Goal: Task Accomplishment & Management: Complete application form

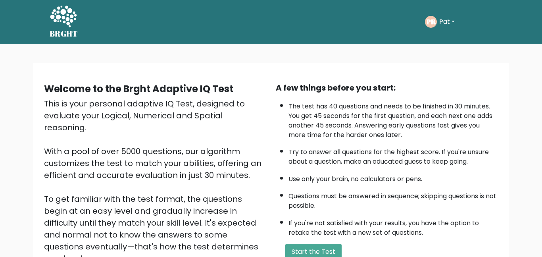
scroll to position [107, 0]
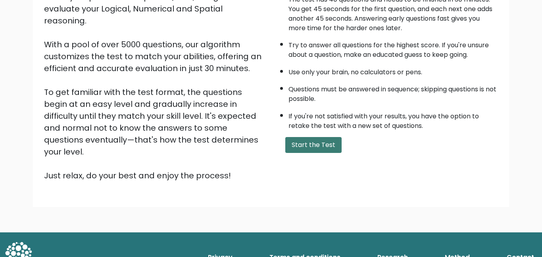
click at [302, 145] on button "Start the Test" at bounding box center [313, 145] width 56 height 16
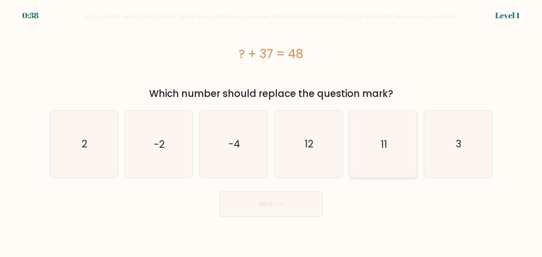
click at [365, 135] on icon "11" at bounding box center [383, 144] width 66 height 66
click at [272, 131] on input "e. 11" at bounding box center [271, 130] width 0 height 2
radio input "true"
click at [305, 197] on button "Next" at bounding box center [271, 203] width 103 height 25
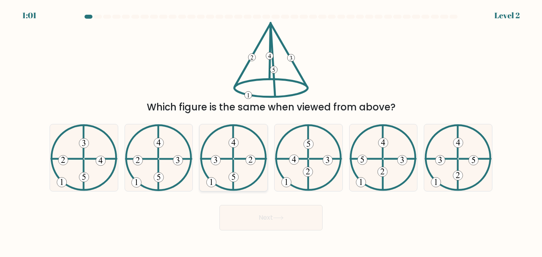
click at [230, 170] on icon at bounding box center [233, 157] width 67 height 66
click at [271, 131] on input "c." at bounding box center [271, 130] width 0 height 2
radio input "true"
click at [165, 161] on icon at bounding box center [158, 157] width 67 height 66
click at [271, 131] on input "b." at bounding box center [271, 130] width 0 height 2
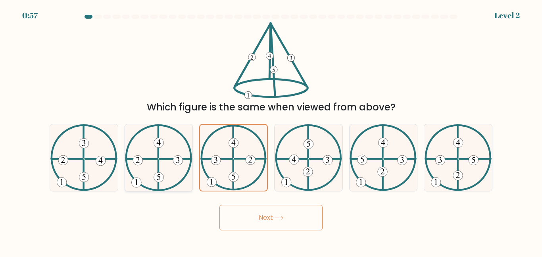
radio input "true"
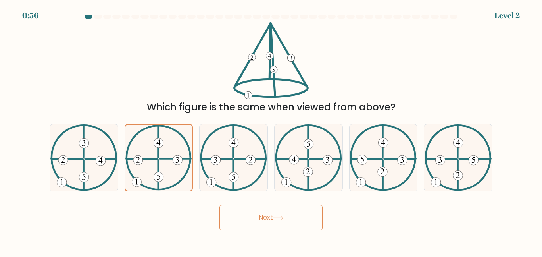
click at [247, 212] on button "Next" at bounding box center [271, 217] width 103 height 25
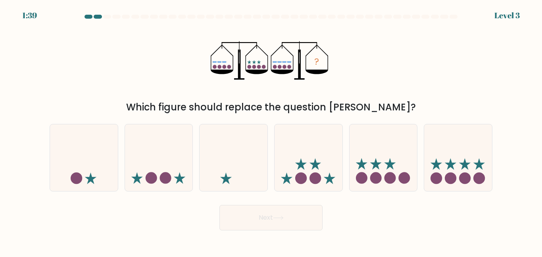
click at [247, 212] on button "Next" at bounding box center [271, 217] width 103 height 25
click at [420, 160] on div "e." at bounding box center [383, 157] width 75 height 67
click at [440, 156] on icon at bounding box center [458, 157] width 68 height 56
click at [272, 131] on input "f." at bounding box center [271, 130] width 0 height 2
radio input "true"
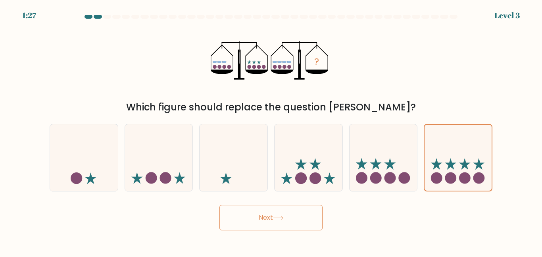
click at [297, 210] on button "Next" at bounding box center [271, 217] width 103 height 25
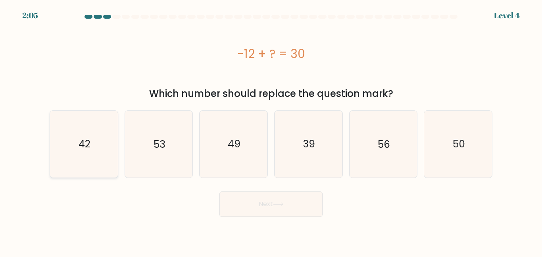
click at [109, 142] on icon "42" at bounding box center [84, 144] width 66 height 66
click at [271, 131] on input "a. 42" at bounding box center [271, 130] width 0 height 2
radio input "true"
click at [241, 199] on button "Next" at bounding box center [271, 203] width 103 height 25
click at [254, 210] on button "Next" at bounding box center [271, 203] width 103 height 25
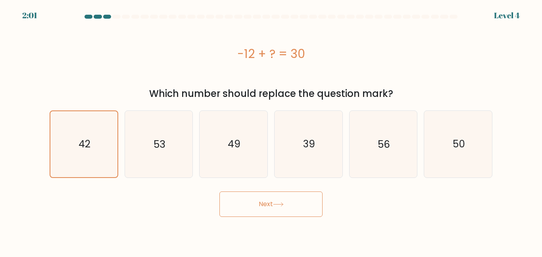
click at [263, 208] on button "Next" at bounding box center [271, 203] width 103 height 25
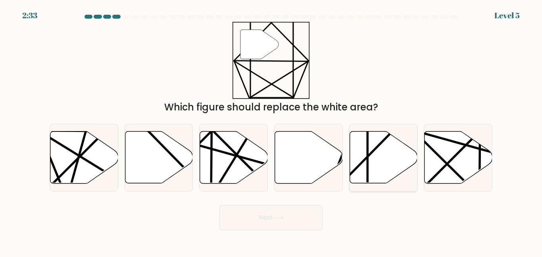
click at [368, 151] on line at bounding box center [368, 186] width 0 height 135
click at [272, 131] on input "e." at bounding box center [271, 130] width 0 height 2
radio input "true"
click at [287, 211] on button "Next" at bounding box center [271, 217] width 103 height 25
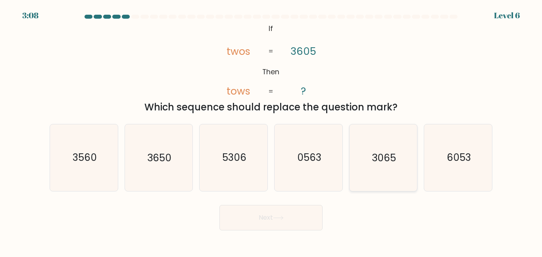
click at [368, 154] on icon "3065" at bounding box center [383, 157] width 66 height 66
click at [272, 131] on input "e. 3065" at bounding box center [271, 130] width 0 height 2
radio input "true"
click at [266, 222] on button "Next" at bounding box center [271, 217] width 103 height 25
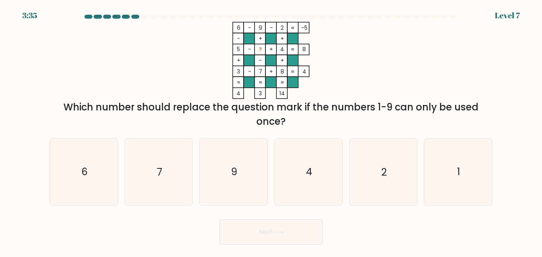
click at [238, 61] on tspan "+" at bounding box center [239, 60] width 4 height 8
click at [460, 189] on icon "1" at bounding box center [458, 172] width 66 height 66
click at [272, 131] on input "f. 1" at bounding box center [271, 130] width 0 height 2
radio input "true"
click at [309, 230] on button "Next" at bounding box center [271, 231] width 103 height 25
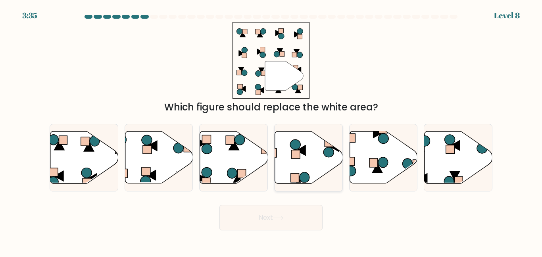
click at [297, 149] on icon at bounding box center [295, 145] width 10 height 10
click at [272, 131] on input "d." at bounding box center [271, 130] width 0 height 2
radio input "true"
click at [289, 217] on button "Next" at bounding box center [271, 217] width 103 height 25
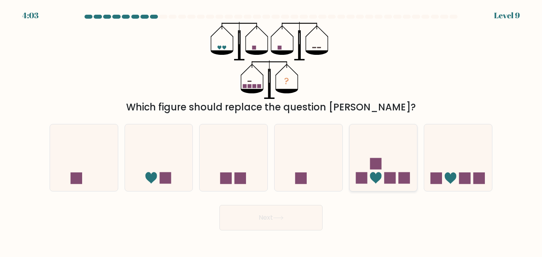
click at [360, 160] on icon at bounding box center [384, 157] width 68 height 56
click at [272, 131] on input "e." at bounding box center [271, 130] width 0 height 2
radio input "true"
click at [294, 209] on button "Next" at bounding box center [271, 217] width 103 height 25
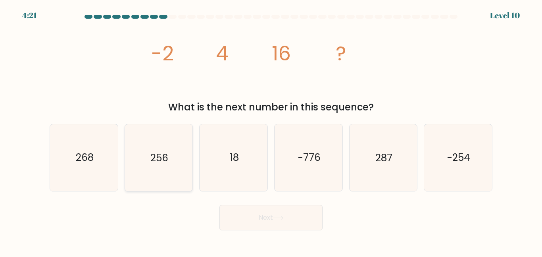
click at [176, 149] on icon "256" at bounding box center [158, 157] width 66 height 66
click at [271, 131] on input "b. 256" at bounding box center [271, 130] width 0 height 2
radio input "true"
click at [239, 204] on div "Next" at bounding box center [271, 215] width 453 height 29
click at [245, 217] on button "Next" at bounding box center [271, 217] width 103 height 25
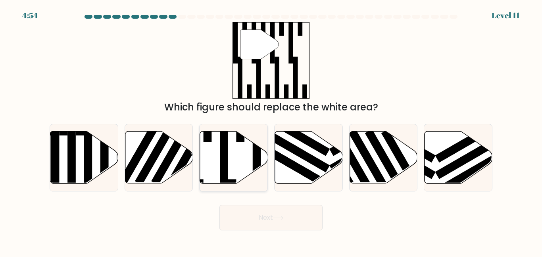
click at [236, 135] on icon at bounding box center [234, 157] width 68 height 52
click at [271, 131] on input "c." at bounding box center [271, 130] width 0 height 2
radio input "true"
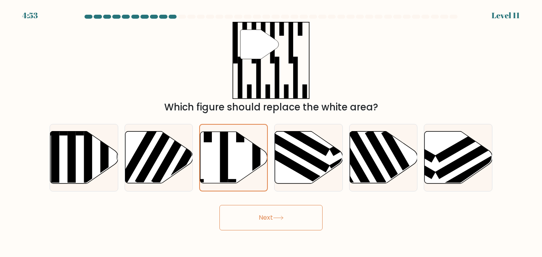
click at [247, 220] on button "Next" at bounding box center [271, 217] width 103 height 25
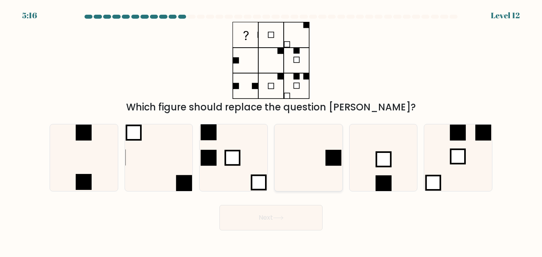
click at [311, 154] on icon at bounding box center [309, 157] width 66 height 66
click at [272, 131] on input "d." at bounding box center [271, 130] width 0 height 2
radio input "true"
click at [266, 225] on button "Next" at bounding box center [271, 217] width 103 height 25
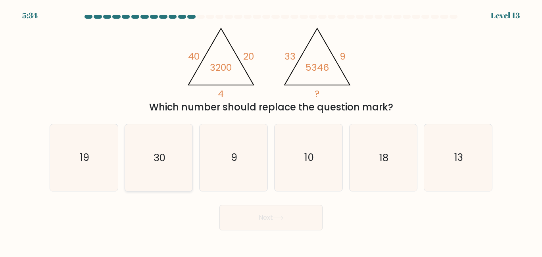
click at [162, 141] on icon "30" at bounding box center [158, 157] width 66 height 66
click at [271, 131] on input "b. 30" at bounding box center [271, 130] width 0 height 2
radio input "true"
click at [260, 224] on button "Next" at bounding box center [271, 217] width 103 height 25
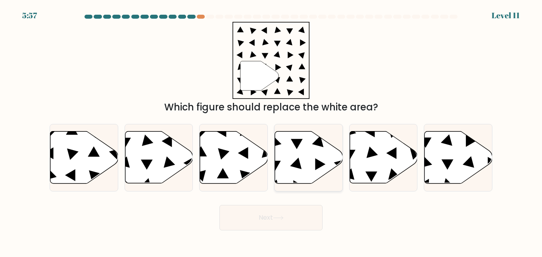
click at [280, 164] on icon at bounding box center [309, 157] width 68 height 52
click at [272, 131] on input "d." at bounding box center [271, 130] width 0 height 2
radio input "true"
click at [257, 211] on button "Next" at bounding box center [271, 217] width 103 height 25
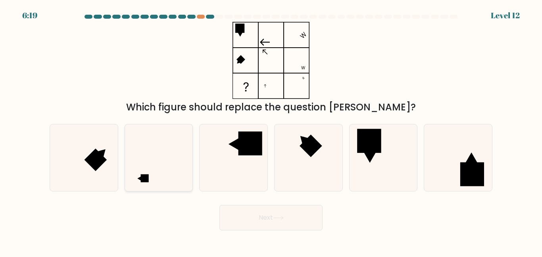
click at [167, 172] on icon at bounding box center [158, 157] width 66 height 66
click at [271, 131] on input "b." at bounding box center [271, 130] width 0 height 2
radio input "true"
click at [272, 221] on button "Next" at bounding box center [271, 217] width 103 height 25
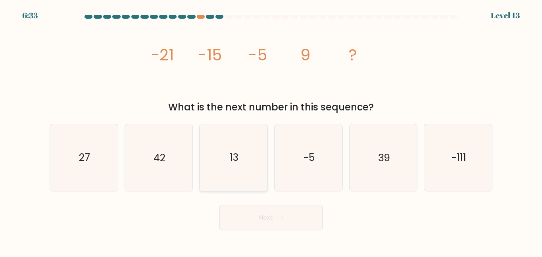
click at [245, 136] on icon "13" at bounding box center [234, 157] width 66 height 66
click at [271, 131] on input "c. 13" at bounding box center [271, 130] width 0 height 2
radio input "true"
click at [244, 208] on button "Next" at bounding box center [271, 217] width 103 height 25
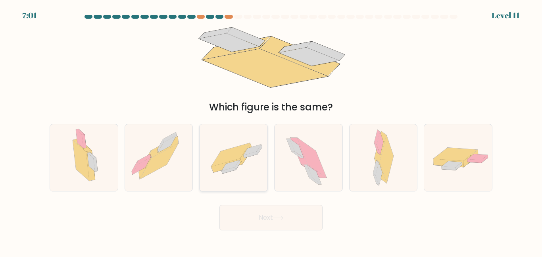
click at [215, 177] on icon at bounding box center [234, 157] width 68 height 47
click at [271, 131] on input "c." at bounding box center [271, 130] width 0 height 2
radio input "true"
click at [246, 217] on button "Next" at bounding box center [271, 217] width 103 height 25
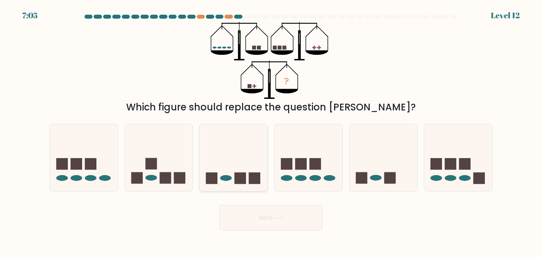
click at [243, 164] on icon at bounding box center [234, 157] width 68 height 56
click at [271, 131] on input "c." at bounding box center [271, 130] width 0 height 2
radio input "true"
click at [263, 214] on button "Next" at bounding box center [271, 217] width 103 height 25
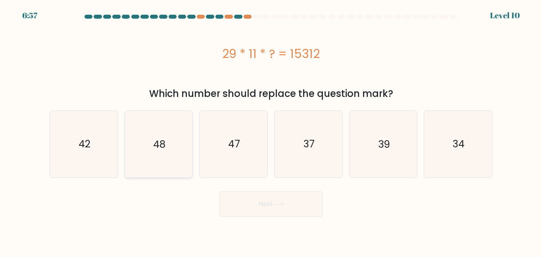
click at [150, 141] on icon "48" at bounding box center [158, 144] width 66 height 66
click at [271, 131] on input "b. 48" at bounding box center [271, 130] width 0 height 2
radio input "true"
click at [258, 214] on button "Next" at bounding box center [271, 203] width 103 height 25
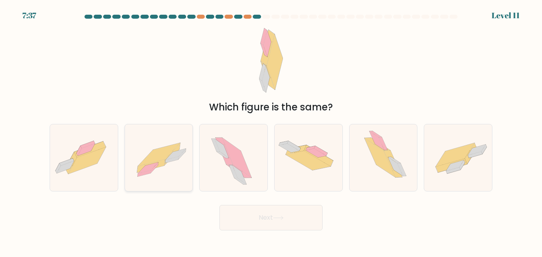
click at [167, 150] on icon at bounding box center [159, 154] width 42 height 23
click at [271, 131] on input "b." at bounding box center [271, 130] width 0 height 2
radio input "true"
click at [250, 211] on button "Next" at bounding box center [271, 217] width 103 height 25
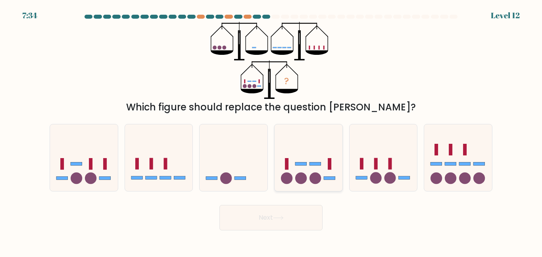
click at [329, 162] on rect at bounding box center [330, 164] width 4 height 12
click at [272, 131] on input "d." at bounding box center [271, 130] width 0 height 2
radio input "true"
click at [306, 212] on button "Next" at bounding box center [271, 217] width 103 height 25
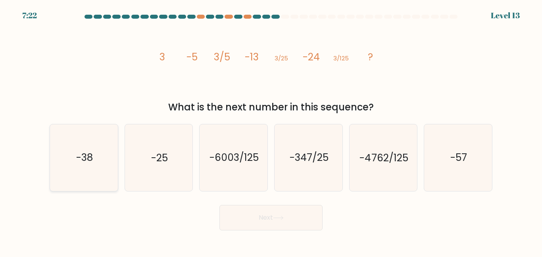
click at [106, 150] on icon "-38" at bounding box center [84, 157] width 66 height 66
click at [271, 131] on input "a. -38" at bounding box center [271, 130] width 0 height 2
radio input "true"
click at [251, 215] on button "Next" at bounding box center [271, 217] width 103 height 25
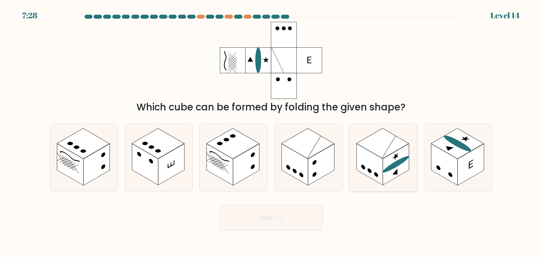
click at [381, 140] on rect at bounding box center [383, 143] width 52 height 30
click at [272, 131] on input "e." at bounding box center [271, 130] width 0 height 2
radio input "true"
click at [267, 212] on button "Next" at bounding box center [271, 217] width 103 height 25
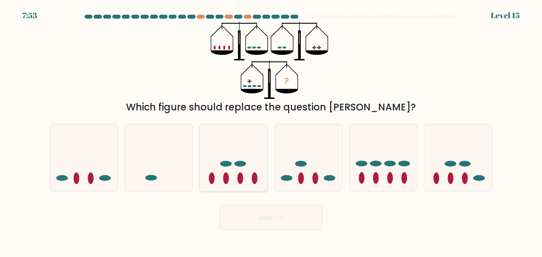
click at [234, 132] on icon at bounding box center [234, 157] width 68 height 56
click at [271, 131] on input "c." at bounding box center [271, 130] width 0 height 2
radio input "true"
click at [285, 227] on button "Next" at bounding box center [271, 217] width 103 height 25
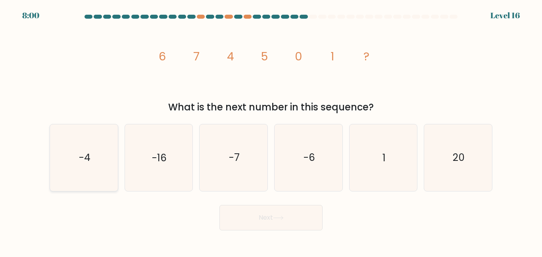
click at [75, 158] on icon "-4" at bounding box center [84, 157] width 66 height 66
click at [271, 131] on input "a. -4" at bounding box center [271, 130] width 0 height 2
radio input "true"
click at [227, 217] on button "Next" at bounding box center [271, 217] width 103 height 25
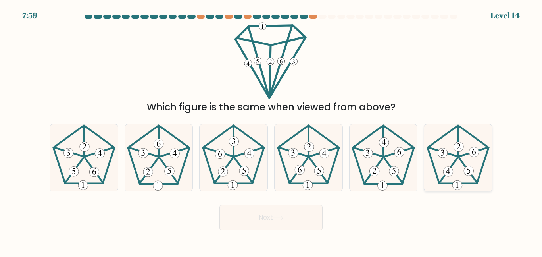
click at [455, 170] on icon at bounding box center [458, 157] width 66 height 66
click at [272, 131] on input "f." at bounding box center [271, 130] width 0 height 2
radio input "true"
click at [294, 210] on button "Next" at bounding box center [271, 217] width 103 height 25
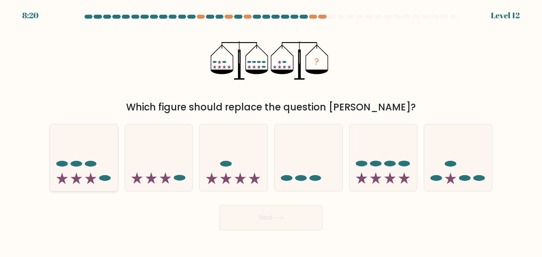
click at [89, 178] on icon at bounding box center [91, 178] width 12 height 12
click at [271, 131] on input "a." at bounding box center [271, 130] width 0 height 2
radio input "true"
click at [276, 222] on button "Next" at bounding box center [271, 217] width 103 height 25
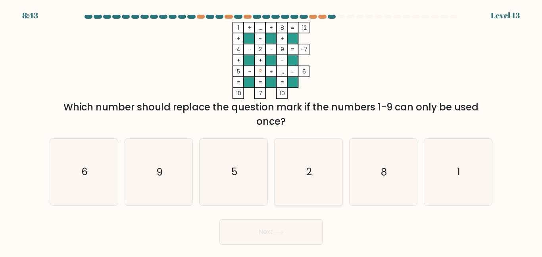
click at [317, 171] on icon "2" at bounding box center [309, 172] width 66 height 66
click at [272, 131] on input "d. 2" at bounding box center [271, 130] width 0 height 2
radio input "true"
click at [291, 234] on button "Next" at bounding box center [271, 231] width 103 height 25
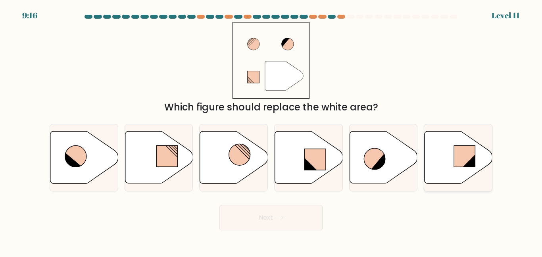
click at [446, 170] on icon at bounding box center [459, 157] width 68 height 52
click at [272, 131] on input "f." at bounding box center [271, 130] width 0 height 2
radio input "true"
click at [284, 214] on button "Next" at bounding box center [271, 217] width 103 height 25
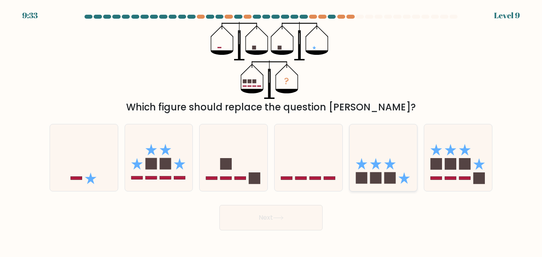
click at [384, 168] on icon at bounding box center [384, 157] width 68 height 56
click at [272, 131] on input "e." at bounding box center [271, 130] width 0 height 2
radio input "true"
click at [293, 225] on button "Next" at bounding box center [271, 217] width 103 height 25
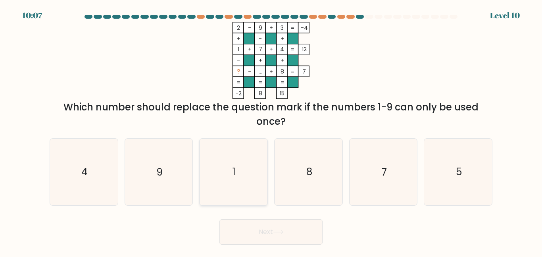
click at [243, 162] on icon "1" at bounding box center [234, 172] width 66 height 66
click at [271, 131] on input "c. 1" at bounding box center [271, 130] width 0 height 2
radio input "true"
click at [254, 227] on button "Next" at bounding box center [271, 231] width 103 height 25
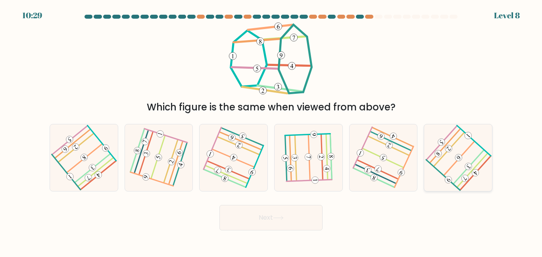
click at [470, 154] on icon at bounding box center [458, 157] width 53 height 53
click at [272, 131] on input "f." at bounding box center [271, 130] width 0 height 2
radio input "true"
click at [248, 218] on button "Next" at bounding box center [271, 217] width 103 height 25
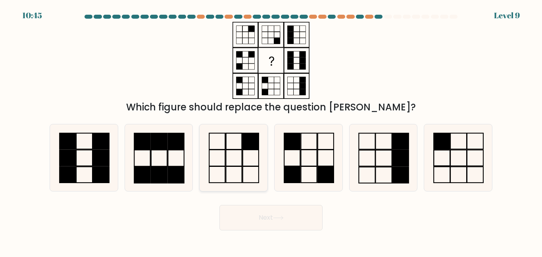
click at [258, 145] on rect at bounding box center [251, 141] width 16 height 16
click at [271, 131] on input "c." at bounding box center [271, 130] width 0 height 2
radio input "true"
click at [474, 147] on icon at bounding box center [458, 157] width 66 height 66
click at [272, 131] on input "f." at bounding box center [271, 130] width 0 height 2
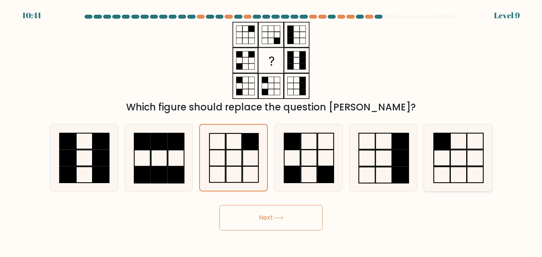
radio input "true"
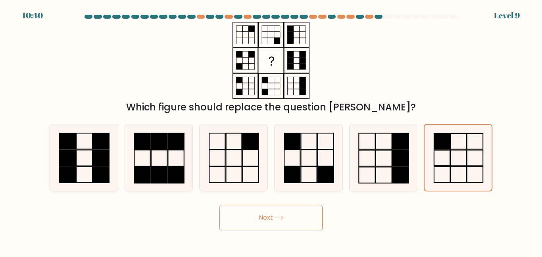
click at [284, 214] on button "Next" at bounding box center [271, 217] width 103 height 25
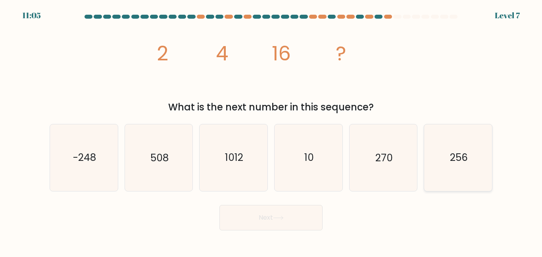
click at [459, 145] on icon "256" at bounding box center [458, 157] width 66 height 66
click at [272, 131] on input "f. 256" at bounding box center [271, 130] width 0 height 2
radio input "true"
click at [268, 180] on div "1012" at bounding box center [233, 157] width 69 height 67
click at [271, 131] on input "c. 1012" at bounding box center [271, 130] width 0 height 2
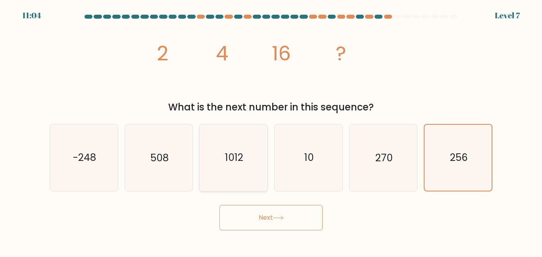
radio input "true"
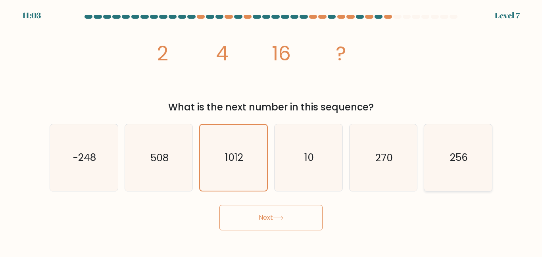
click at [448, 177] on icon "256" at bounding box center [458, 157] width 66 height 66
click at [272, 131] on input "f. 256" at bounding box center [271, 130] width 0 height 2
radio input "true"
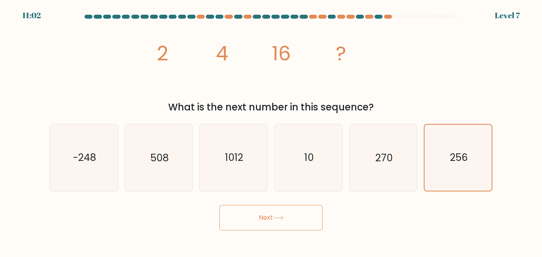
click at [311, 220] on button "Next" at bounding box center [271, 217] width 103 height 25
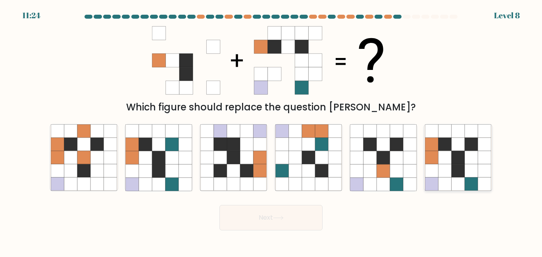
click at [443, 170] on icon at bounding box center [445, 170] width 13 height 13
click at [272, 131] on input "f." at bounding box center [271, 130] width 0 height 2
radio input "true"
click at [305, 212] on button "Next" at bounding box center [271, 217] width 103 height 25
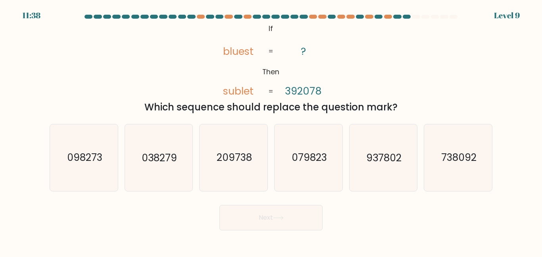
click at [305, 206] on button "Next" at bounding box center [271, 217] width 103 height 25
click at [215, 154] on icon "209738" at bounding box center [234, 157] width 66 height 66
click at [271, 131] on input "c. 209738" at bounding box center [271, 130] width 0 height 2
radio input "true"
click at [241, 216] on button "Next" at bounding box center [271, 217] width 103 height 25
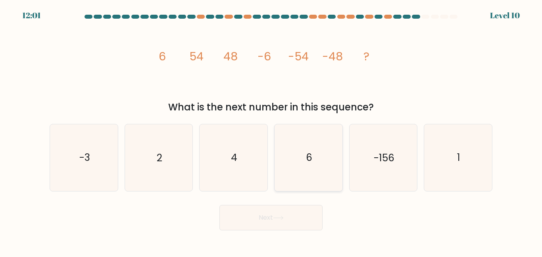
click at [306, 160] on text "6" at bounding box center [309, 157] width 6 height 14
click at [272, 131] on input "d. 6" at bounding box center [271, 130] width 0 height 2
radio input "true"
click at [280, 214] on button "Next" at bounding box center [271, 217] width 103 height 25
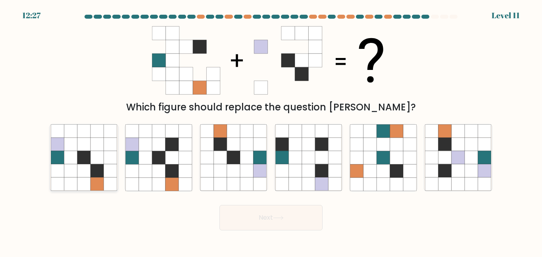
click at [60, 151] on icon at bounding box center [57, 157] width 13 height 13
click at [271, 131] on input "a." at bounding box center [271, 130] width 0 height 2
radio input "true"
click at [249, 216] on button "Next" at bounding box center [271, 217] width 103 height 25
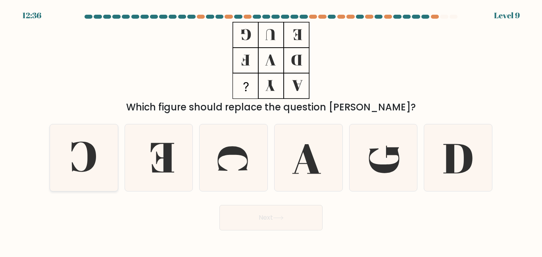
click at [96, 158] on icon at bounding box center [84, 157] width 66 height 66
click at [271, 131] on input "a." at bounding box center [271, 130] width 0 height 2
radio input "true"
click at [231, 221] on button "Next" at bounding box center [271, 217] width 103 height 25
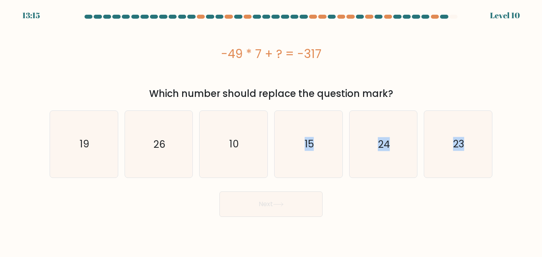
drag, startPoint x: 231, startPoint y: 221, endPoint x: 272, endPoint y: 147, distance: 85.0
click at [272, 147] on body "13:15 Level 10" at bounding box center [271, 128] width 542 height 257
click at [171, 135] on icon "26" at bounding box center [158, 144] width 66 height 66
click at [271, 131] on input "b. 26" at bounding box center [271, 130] width 0 height 2
radio input "true"
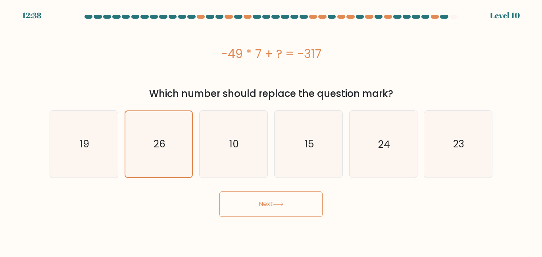
click at [255, 203] on button "Next" at bounding box center [271, 203] width 103 height 25
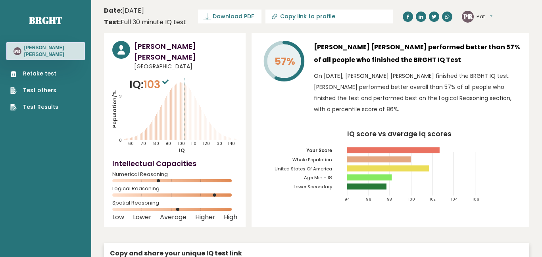
click at [60, 71] on ul "Retake test Test others Test Results" at bounding box center [34, 90] width 56 height 42
click at [30, 71] on link "Retake test" at bounding box center [34, 73] width 48 height 8
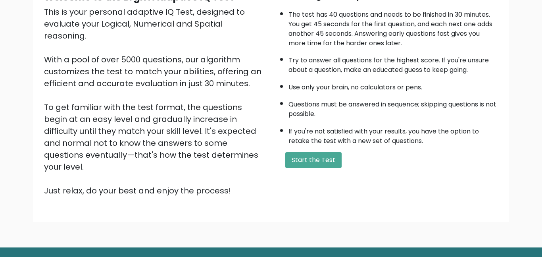
scroll to position [107, 0]
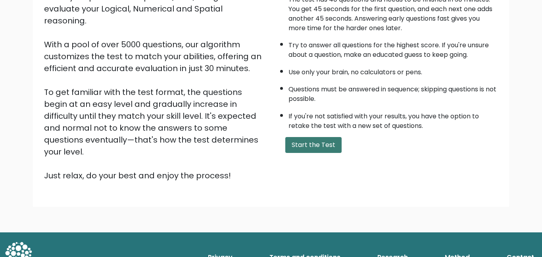
click at [295, 141] on button "Start the Test" at bounding box center [313, 145] width 56 height 16
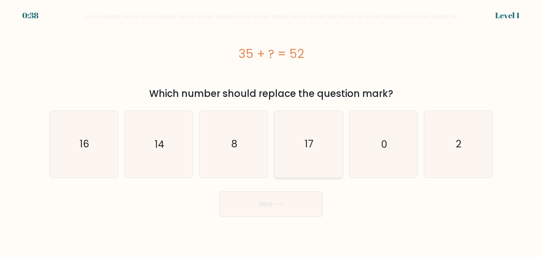
click at [296, 131] on icon "17" at bounding box center [309, 144] width 66 height 66
click at [272, 131] on input "d. 17" at bounding box center [271, 130] width 0 height 2
radio input "true"
click at [285, 195] on button "Next" at bounding box center [271, 203] width 103 height 25
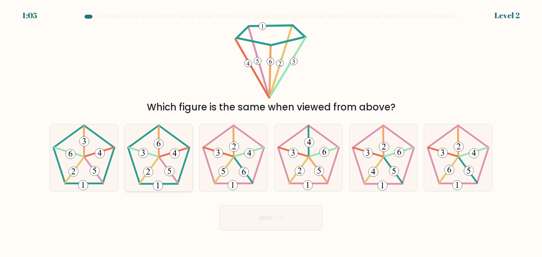
click at [153, 185] on 162 at bounding box center [158, 186] width 10 height 10
click at [271, 131] on input "b." at bounding box center [271, 130] width 0 height 2
radio input "true"
click at [241, 218] on button "Next" at bounding box center [271, 217] width 103 height 25
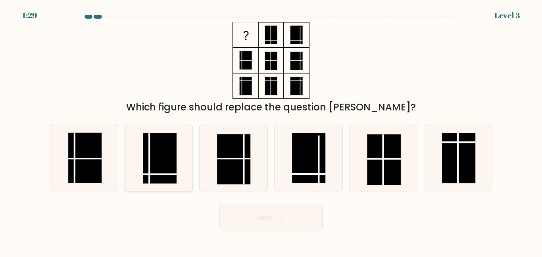
click at [150, 164] on rect at bounding box center [159, 158] width 33 height 50
click at [271, 131] on input "b." at bounding box center [271, 130] width 0 height 2
radio input "true"
click at [241, 213] on button "Next" at bounding box center [271, 217] width 103 height 25
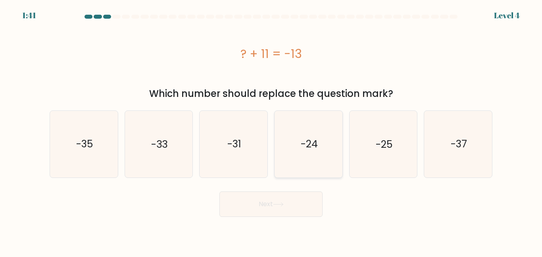
click at [292, 142] on icon "-24" at bounding box center [309, 144] width 66 height 66
click at [272, 131] on input "d. -24" at bounding box center [271, 130] width 0 height 2
radio input "true"
click at [282, 198] on button "Next" at bounding box center [271, 203] width 103 height 25
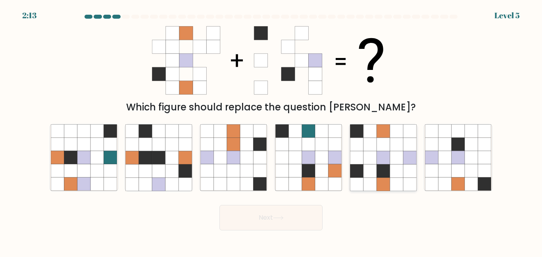
click at [385, 173] on icon at bounding box center [383, 170] width 13 height 13
click at [272, 131] on input "e." at bounding box center [271, 130] width 0 height 2
radio input "true"
click at [298, 211] on button "Next" at bounding box center [271, 217] width 103 height 25
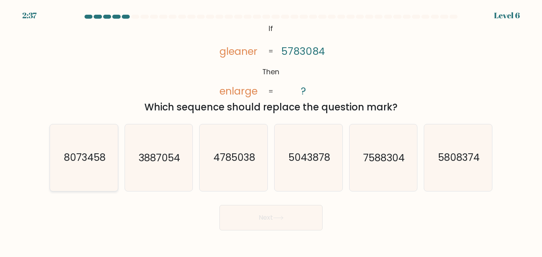
click at [77, 167] on icon "8073458" at bounding box center [84, 157] width 66 height 66
click at [271, 131] on input "a. 8073458" at bounding box center [271, 130] width 0 height 2
radio input "true"
click at [234, 221] on button "Next" at bounding box center [271, 217] width 103 height 25
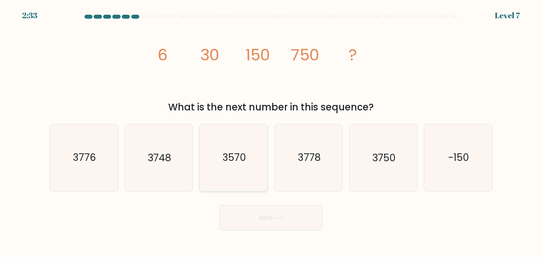
click at [214, 149] on icon "3570" at bounding box center [234, 157] width 66 height 66
click at [271, 131] on input "c. 3570" at bounding box center [271, 130] width 0 height 2
radio input "true"
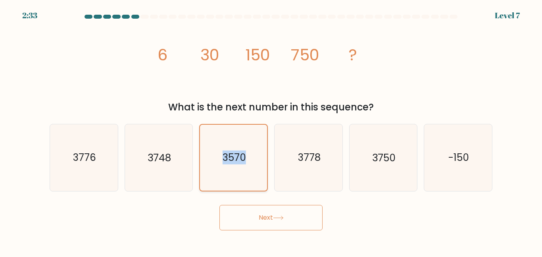
click at [214, 149] on icon "3570" at bounding box center [234, 158] width 66 height 66
click at [271, 131] on input "c. 3570" at bounding box center [271, 130] width 0 height 2
click at [351, 137] on icon "3750" at bounding box center [383, 157] width 66 height 66
click at [272, 131] on input "e. 3750" at bounding box center [271, 130] width 0 height 2
radio input "true"
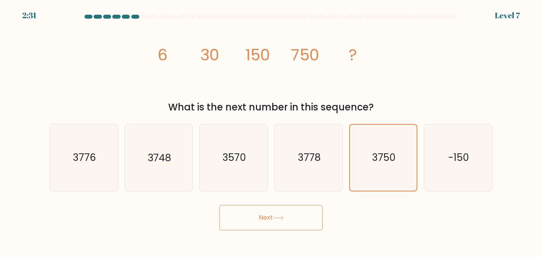
click at [302, 210] on button "Next" at bounding box center [271, 217] width 103 height 25
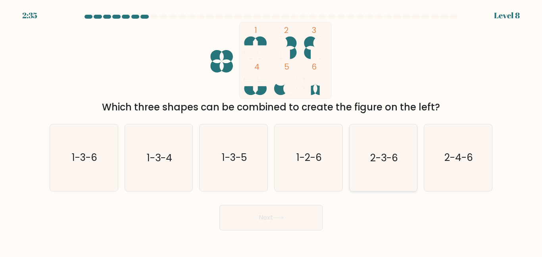
click at [376, 147] on icon "2-3-6" at bounding box center [383, 157] width 66 height 66
click at [272, 131] on input "e. 2-3-6" at bounding box center [271, 130] width 0 height 2
radio input "true"
click at [281, 221] on button "Next" at bounding box center [271, 217] width 103 height 25
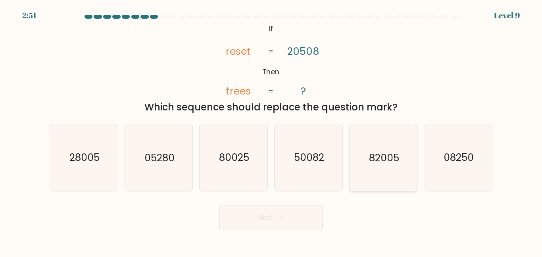
click at [383, 160] on text "82005" at bounding box center [384, 157] width 30 height 14
click at [272, 131] on input "e. 82005" at bounding box center [271, 130] width 0 height 2
radio input "true"
click at [302, 212] on button "Next" at bounding box center [271, 217] width 103 height 25
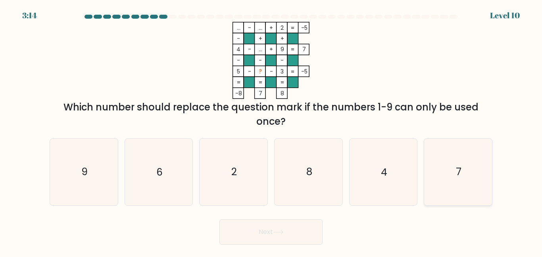
click at [445, 158] on icon "7" at bounding box center [458, 172] width 66 height 66
click at [272, 131] on input "f. 7" at bounding box center [271, 130] width 0 height 2
radio input "true"
click at [262, 239] on button "Next" at bounding box center [271, 231] width 103 height 25
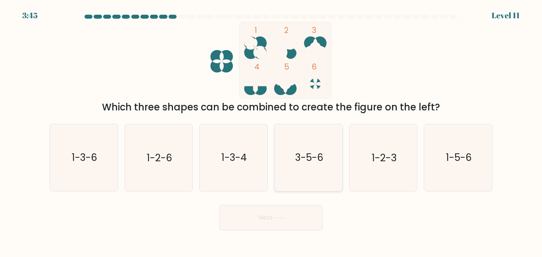
click at [293, 182] on icon "3-5-6" at bounding box center [309, 157] width 66 height 66
click at [272, 131] on input "d. 3-5-6" at bounding box center [271, 130] width 0 height 2
radio input "true"
click at [262, 212] on button "Next" at bounding box center [271, 217] width 103 height 25
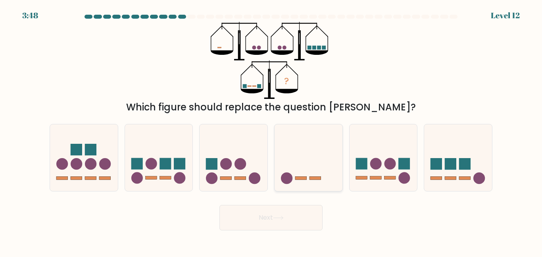
click at [321, 148] on icon at bounding box center [309, 157] width 68 height 56
click at [272, 131] on input "d." at bounding box center [271, 130] width 0 height 2
radio input "true"
click at [275, 218] on icon at bounding box center [278, 218] width 11 height 4
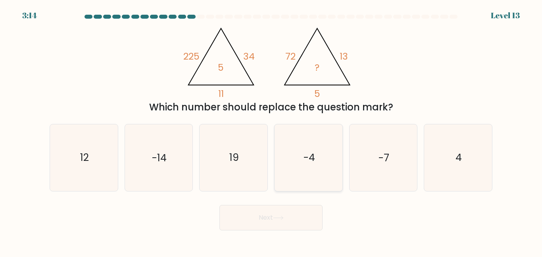
click at [311, 179] on icon "-4" at bounding box center [309, 157] width 66 height 66
click at [272, 131] on input "d. -4" at bounding box center [271, 130] width 0 height 2
radio input "true"
click at [245, 201] on div "Next" at bounding box center [271, 215] width 453 height 29
click at [239, 206] on button "Next" at bounding box center [271, 217] width 103 height 25
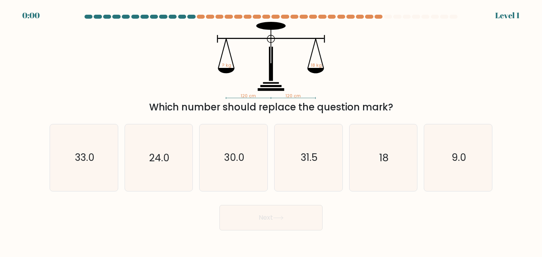
click at [257, 156] on icon "30.0" at bounding box center [234, 157] width 66 height 66
click at [271, 131] on input "c. 30.0" at bounding box center [271, 130] width 0 height 2
radio input "true"
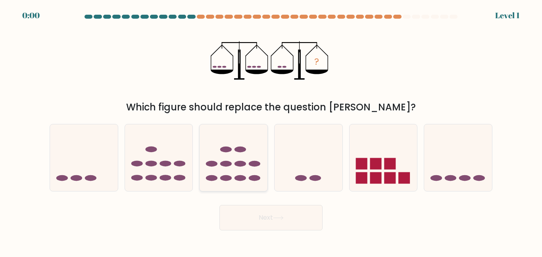
click at [243, 191] on div at bounding box center [233, 157] width 69 height 67
click at [271, 131] on input "c." at bounding box center [271, 130] width 0 height 2
radio input "true"
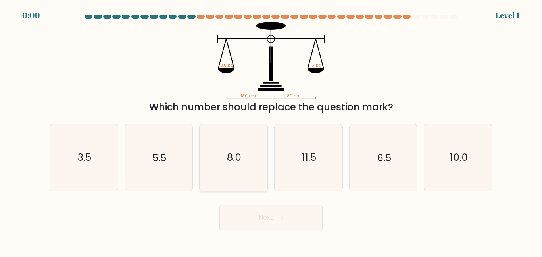
click at [242, 176] on form at bounding box center [271, 123] width 542 height 216
click at [242, 176] on icon "8.0" at bounding box center [234, 157] width 66 height 66
click at [271, 131] on input "c. 8.0" at bounding box center [271, 130] width 0 height 2
radio input "true"
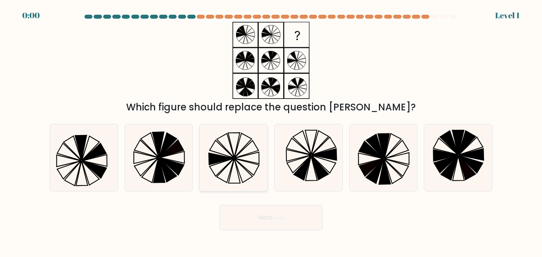
click at [239, 162] on icon at bounding box center [247, 167] width 25 height 17
click at [271, 131] on input "c." at bounding box center [271, 130] width 0 height 2
radio input "true"
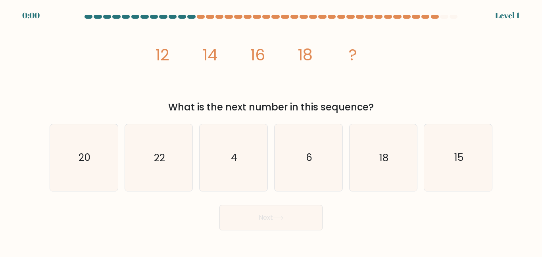
click at [255, 176] on icon "4" at bounding box center [234, 157] width 66 height 66
click at [271, 131] on input "c. 4" at bounding box center [271, 130] width 0 height 2
radio input "true"
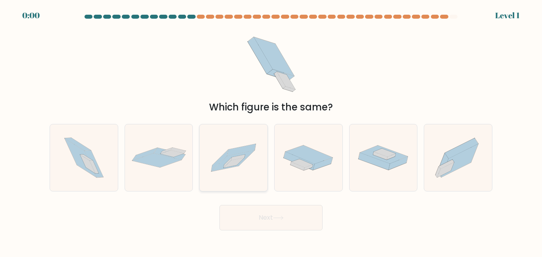
click at [263, 175] on icon at bounding box center [234, 158] width 68 height 46
click at [271, 131] on input "c." at bounding box center [271, 130] width 0 height 2
radio input "true"
click at [253, 214] on div "Next" at bounding box center [271, 215] width 453 height 29
